Goal: Task Accomplishment & Management: Use online tool/utility

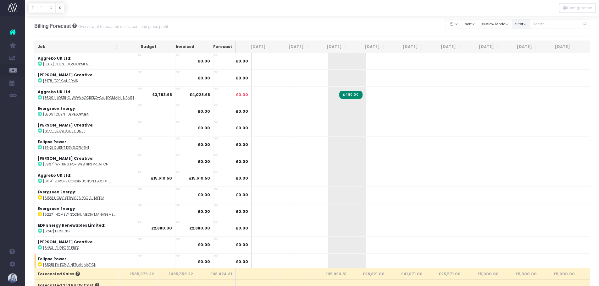
click at [526, 27] on button "filter" at bounding box center [521, 24] width 18 height 10
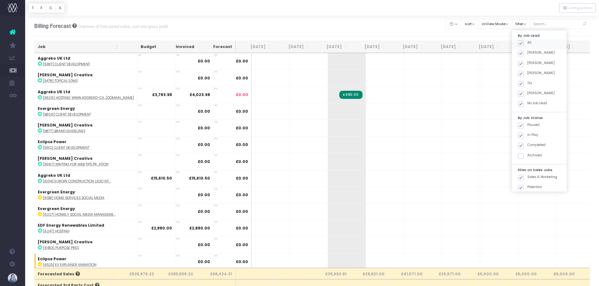
click at [522, 44] on span at bounding box center [521, 44] width 6 height 6
click at [527, 44] on input "All" at bounding box center [529, 42] width 4 height 4
checkbox input "false"
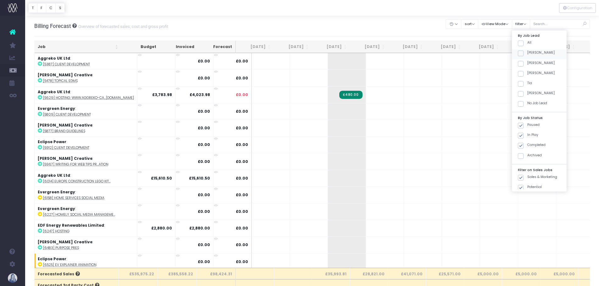
checkbox input "false"
click at [520, 56] on span at bounding box center [521, 54] width 6 height 6
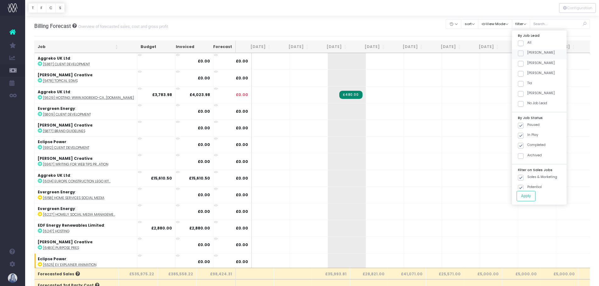
click at [527, 54] on input "[PERSON_NAME]" at bounding box center [529, 52] width 4 height 4
checkbox input "true"
click at [527, 190] on div "By Job Lead All [PERSON_NAME] [PERSON_NAME] [PERSON_NAME] [PERSON_NAME] No Job …" at bounding box center [539, 117] width 55 height 175
click at [526, 195] on button "Apply" at bounding box center [525, 196] width 19 height 10
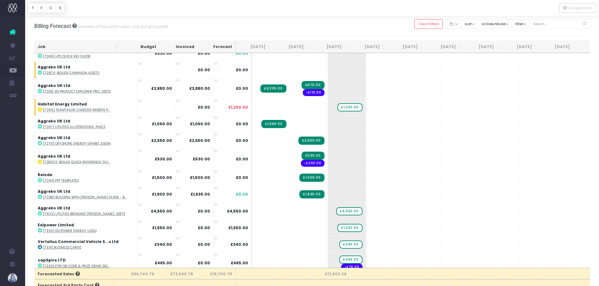
scroll to position [264, 0]
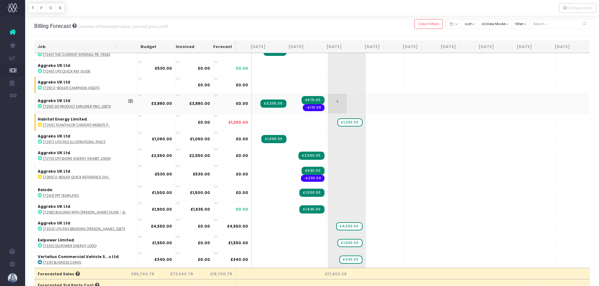
click at [328, 104] on span "+" at bounding box center [337, 104] width 19 height 20
type input "265"
